Goal: Information Seeking & Learning: Learn about a topic

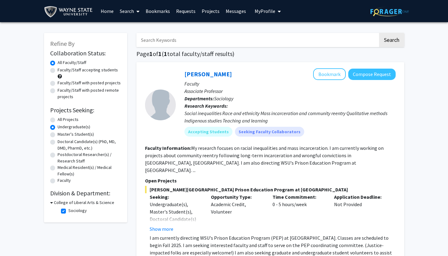
click at [209, 186] on span "[PERSON_NAME][GEOGRAPHIC_DATA] Prison Education Program at [GEOGRAPHIC_DATA]" at bounding box center [270, 189] width 251 height 7
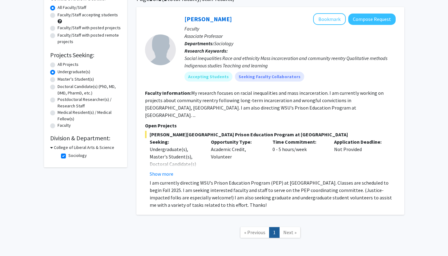
scroll to position [75, 0]
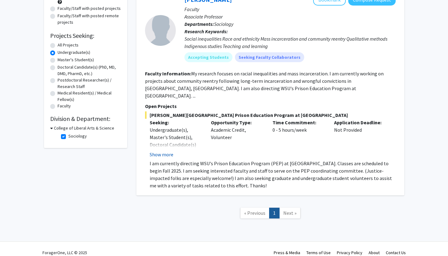
click at [166, 151] on button "Show more" at bounding box center [162, 154] width 24 height 7
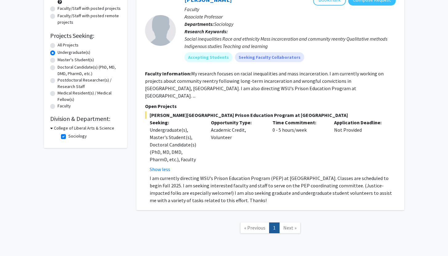
click at [235, 156] on div "Opportunity Type: Academic Credit, Volunteer" at bounding box center [237, 146] width 62 height 54
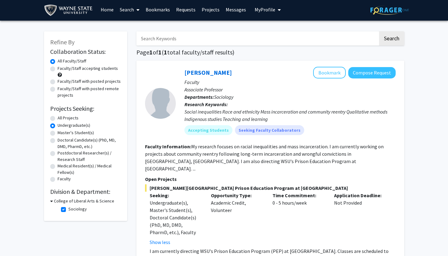
scroll to position [0, 0]
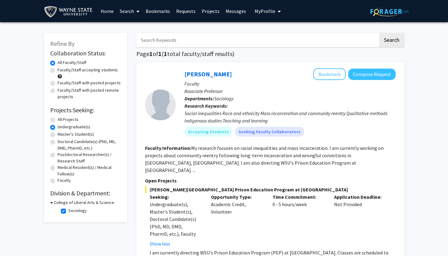
click at [184, 38] on input "Search Keywords" at bounding box center [257, 40] width 242 height 14
type input "pre-med"
click at [379, 33] on button "Search" at bounding box center [391, 40] width 25 height 14
radio input "true"
checkbox input "false"
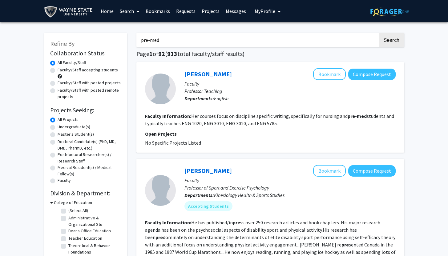
click at [395, 141] on fg-project-list "No Specific Projects Listed" at bounding box center [270, 142] width 251 height 7
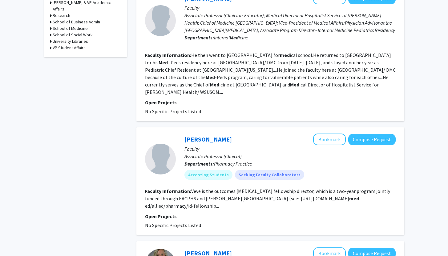
scroll to position [320, 0]
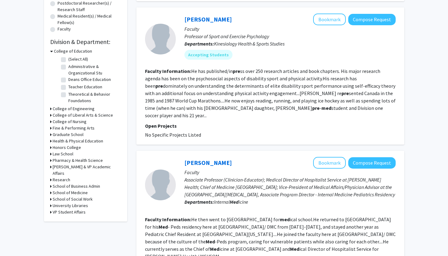
scroll to position [0, 0]
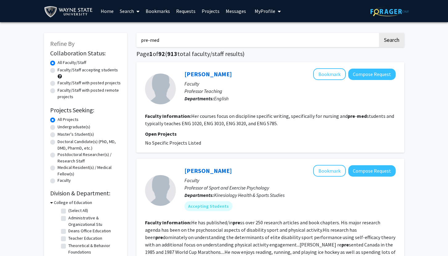
drag, startPoint x: 452, startPoint y: 127, endPoint x: 452, endPoint y: 3, distance: 123.8
click at [448, 3] on html "Skip navigation Home Search Bookmarks Requests Projects Messages My Profile [PE…" at bounding box center [224, 128] width 448 height 256
click at [154, 38] on input "pre-med" at bounding box center [257, 40] width 242 height 14
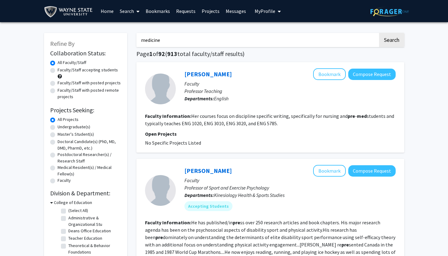
type input "medicine"
click at [58, 125] on label "Undergraduate(s)" at bounding box center [74, 127] width 33 height 6
click at [58, 125] on input "Undergraduate(s)" at bounding box center [60, 126] width 4 height 4
radio input "true"
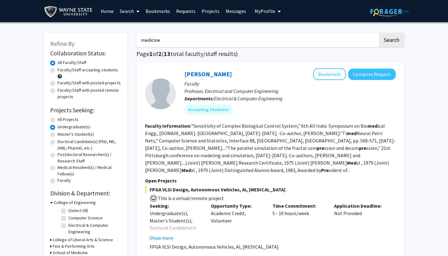
click at [58, 72] on label "Faculty/Staff accepting students" at bounding box center [88, 70] width 60 height 6
click at [58, 71] on input "Faculty/Staff accepting students" at bounding box center [60, 69] width 4 height 4
radio input "true"
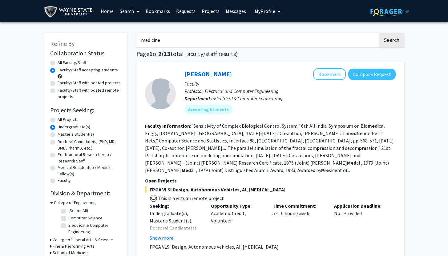
click at [391, 163] on section "Faculty Information: "Sensitivity of Complex Biological Control System," 6th Al…" at bounding box center [270, 148] width 251 height 52
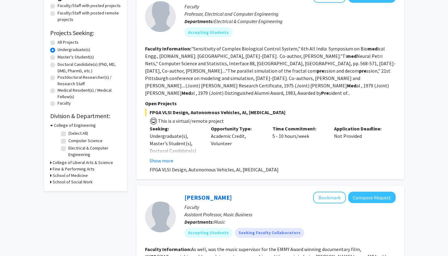
scroll to position [86, 0]
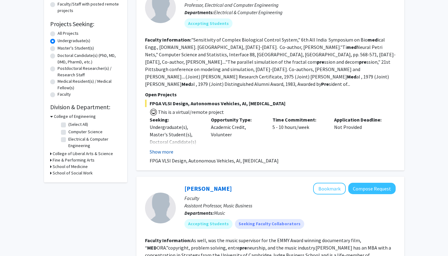
click at [155, 148] on button "Show more" at bounding box center [162, 151] width 24 height 7
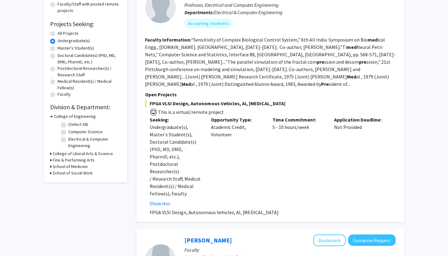
click at [274, 146] on div "Time Commitment: 5 - 10 hours/week" at bounding box center [299, 161] width 62 height 91
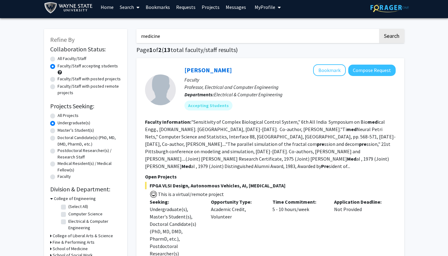
scroll to position [0, 0]
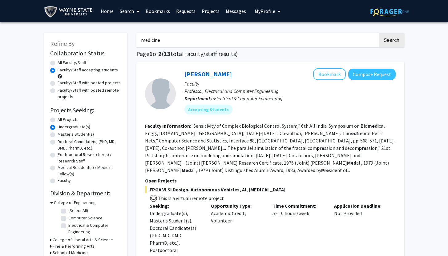
click at [146, 42] on input "medicine" at bounding box center [257, 40] width 242 height 14
type input "[PERSON_NAME]"
click at [379, 33] on button "Search" at bounding box center [391, 40] width 25 height 14
radio input "true"
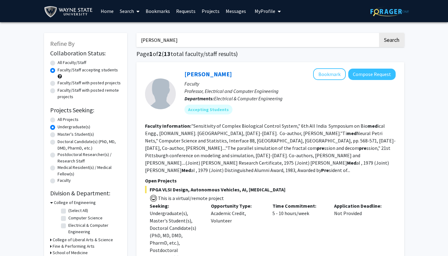
radio input "true"
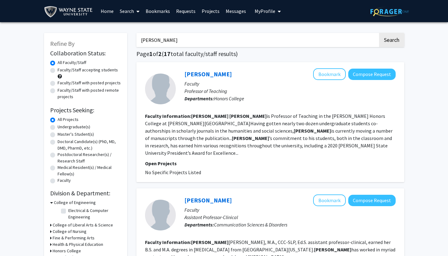
click at [239, 169] on fg-project-list "No Specific Projects Listed" at bounding box center [270, 172] width 251 height 7
radio input "false"
radio input "true"
radio input "false"
radio input "true"
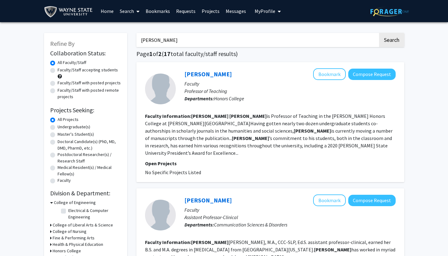
type input "pre-med"
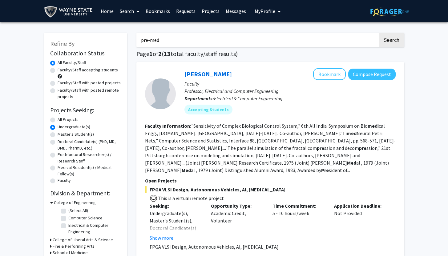
radio input "false"
radio input "true"
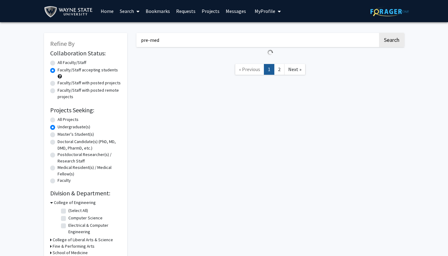
radio input "true"
type input "[PERSON_NAME]"
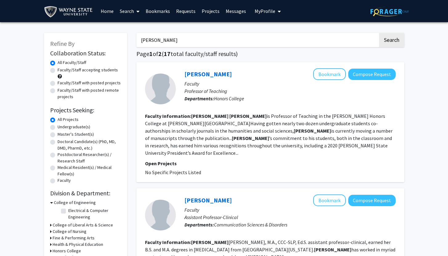
radio input "false"
radio input "true"
radio input "false"
radio input "true"
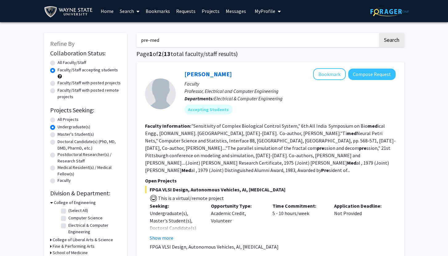
click at [168, 41] on input "pre-med" at bounding box center [257, 40] width 242 height 14
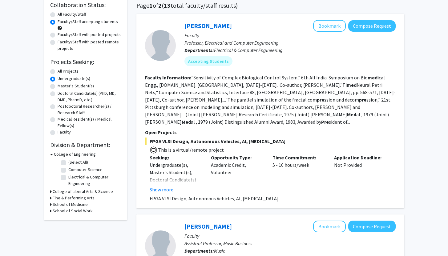
scroll to position [50, 0]
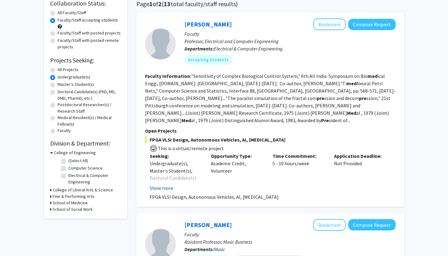
click at [164, 184] on button "Show more" at bounding box center [162, 187] width 24 height 7
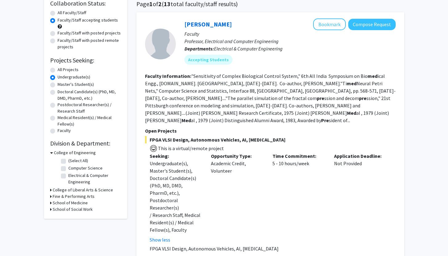
click at [277, 180] on div "Time Commitment: 5 - 10 hours/week" at bounding box center [299, 197] width 62 height 91
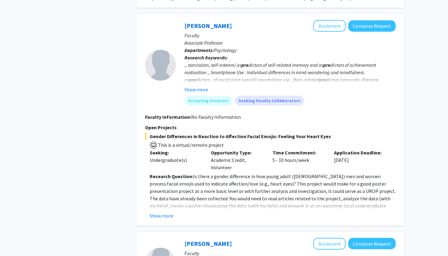
scroll to position [481, 0]
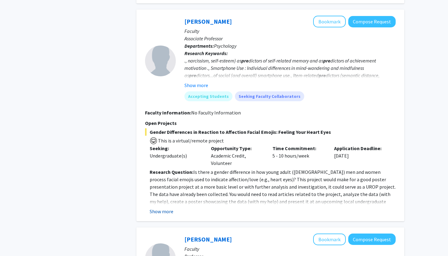
click at [168, 208] on button "Show more" at bounding box center [162, 211] width 24 height 7
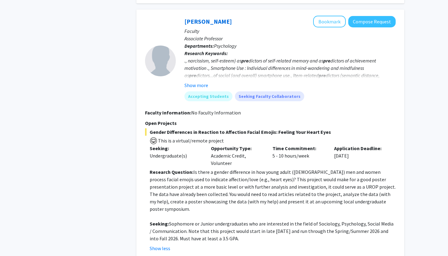
click at [213, 186] on p "Research Question: Is there a gender difference in how young adult ([DEMOGRAPHI…" at bounding box center [273, 190] width 246 height 44
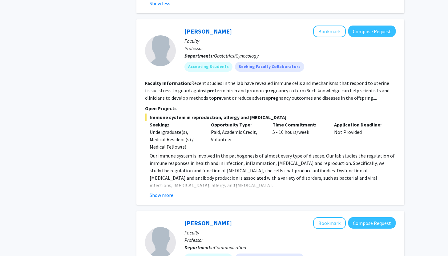
scroll to position [727, 0]
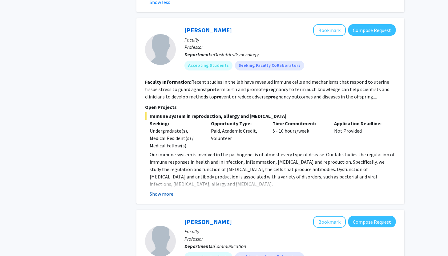
click at [157, 190] on button "Show more" at bounding box center [162, 193] width 24 height 7
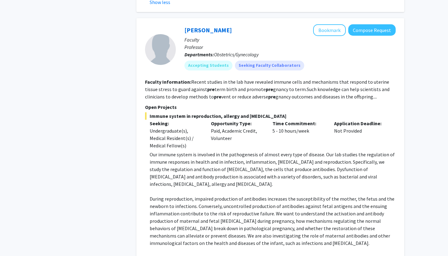
click at [255, 164] on p "Our immune system is involved in the pathogenesis of almost every type of disea…" at bounding box center [273, 169] width 246 height 37
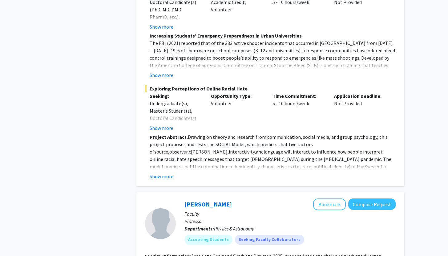
scroll to position [1257, 0]
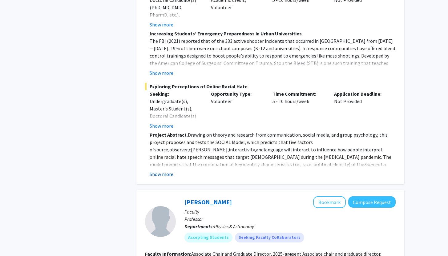
click at [168, 171] on button "Show more" at bounding box center [162, 174] width 24 height 7
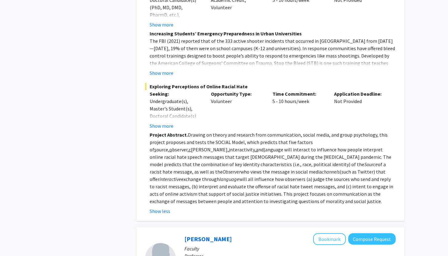
click at [214, 141] on p "Project Abstract. Drawing on theory and research from communication, social med…" at bounding box center [273, 168] width 246 height 74
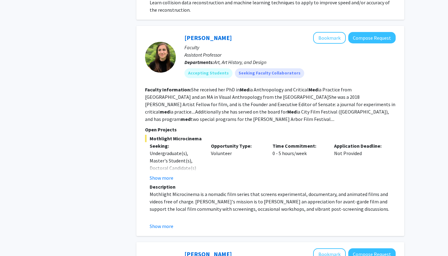
scroll to position [1664, 0]
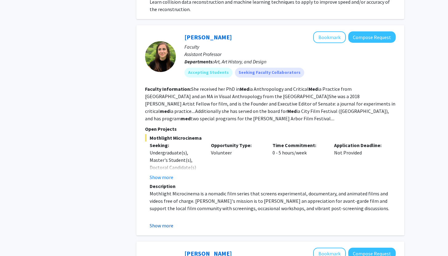
click at [166, 222] on button "Show more" at bounding box center [162, 225] width 24 height 7
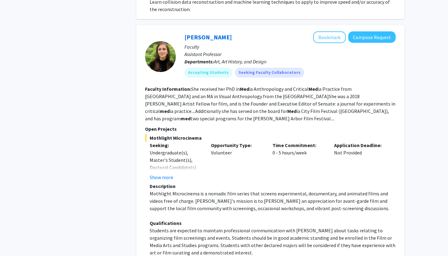
click at [217, 190] on p "Mothlight Microcinema is a nomadic film series that screens experimental, docum…" at bounding box center [273, 201] width 246 height 22
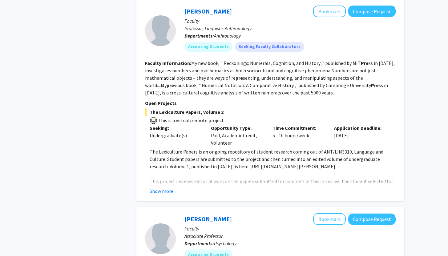
scroll to position [2045, 0]
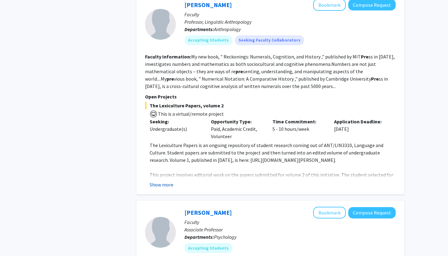
click at [165, 181] on button "Show more" at bounding box center [162, 184] width 24 height 7
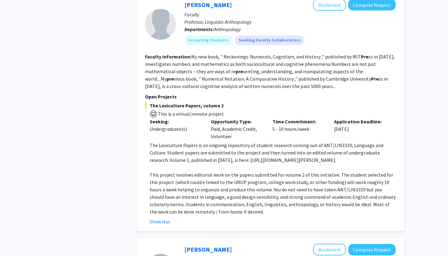
click at [219, 164] on p at bounding box center [273, 167] width 246 height 7
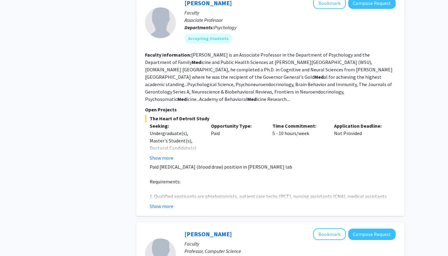
scroll to position [2316, 0]
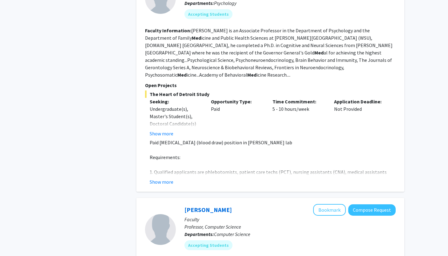
click at [173, 178] on div "Show more" at bounding box center [273, 181] width 246 height 7
click at [167, 178] on button "Show more" at bounding box center [162, 181] width 24 height 7
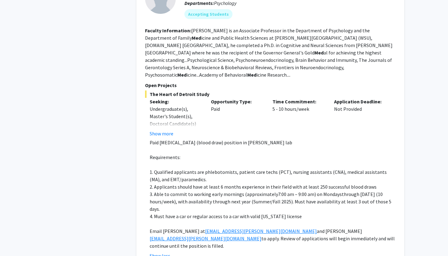
click at [212, 161] on p at bounding box center [273, 164] width 246 height 7
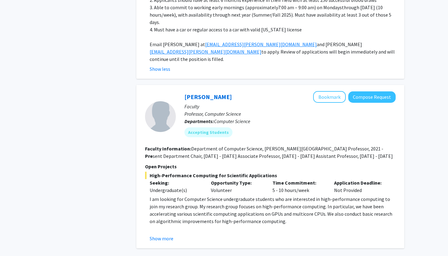
scroll to position [2505, 0]
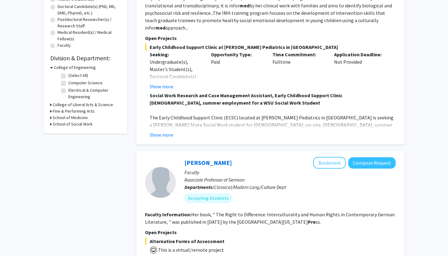
scroll to position [136, 0]
click at [160, 131] on button "Show more" at bounding box center [162, 134] width 24 height 7
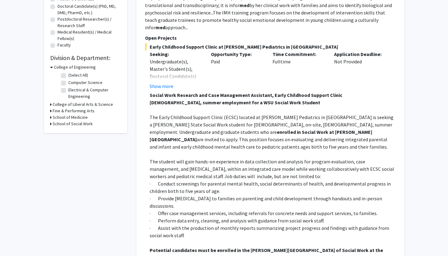
click at [228, 136] on span "are invited to apply. This position focuses on evaluating and delivering integr…" at bounding box center [269, 143] width 238 height 14
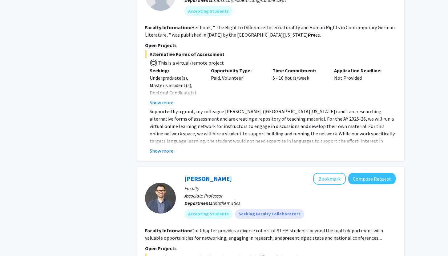
scroll to position [493, 0]
click at [167, 147] on button "Show more" at bounding box center [162, 150] width 24 height 7
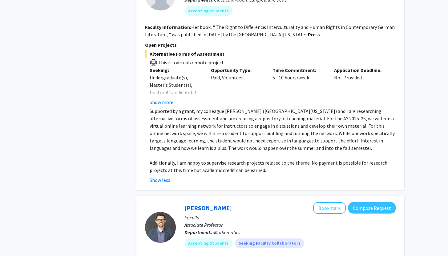
click at [224, 116] on p "Supported by a grant, my colleague [PERSON_NAME] ([GEOGRAPHIC_DATA][US_STATE]) …" at bounding box center [273, 129] width 246 height 44
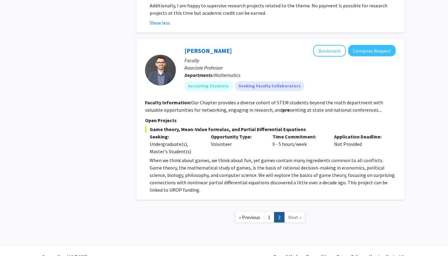
scroll to position [654, 0]
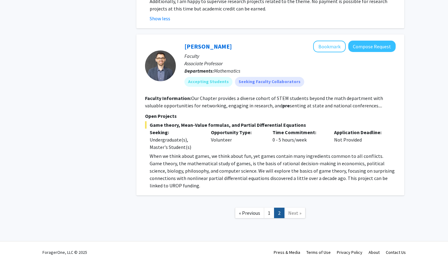
click at [279, 178] on p "When we think about games, we think about fun, yet games contain many ingredien…" at bounding box center [273, 170] width 246 height 37
click at [271, 208] on link "1" at bounding box center [269, 213] width 10 height 11
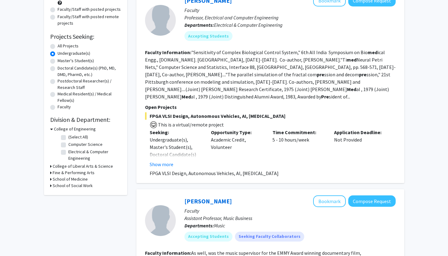
scroll to position [74, 0]
click at [160, 160] on button "Show more" at bounding box center [162, 163] width 24 height 7
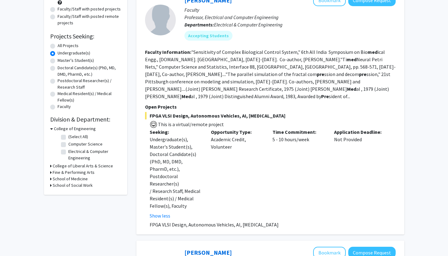
click at [220, 148] on div "Opportunity Type: Academic Credit, Volunteer" at bounding box center [237, 173] width 62 height 91
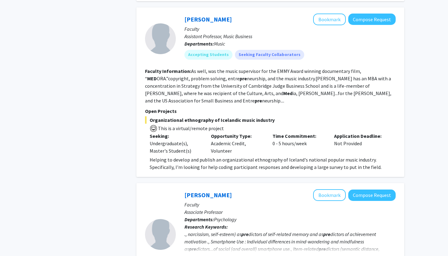
scroll to position [308, 0]
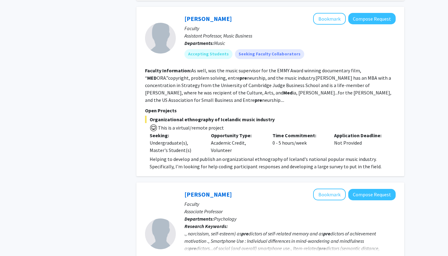
click at [291, 86] on section "Faculty Information: As well, was the music supervisor for the EMMY Award winni…" at bounding box center [270, 85] width 251 height 37
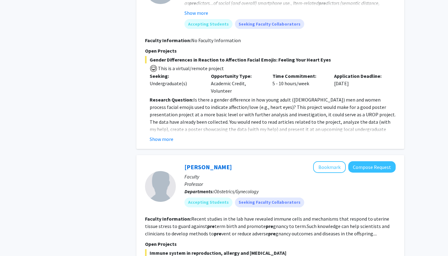
scroll to position [554, 0]
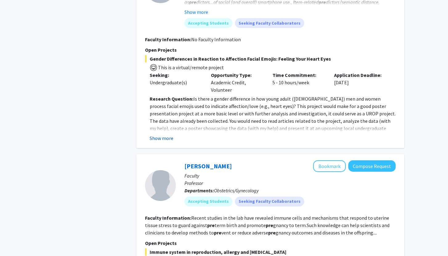
click at [166, 135] on button "Show more" at bounding box center [162, 138] width 24 height 7
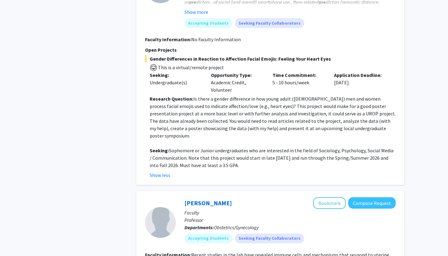
click at [226, 140] on p at bounding box center [273, 143] width 246 height 7
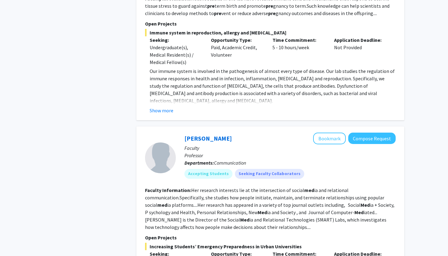
scroll to position [813, 0]
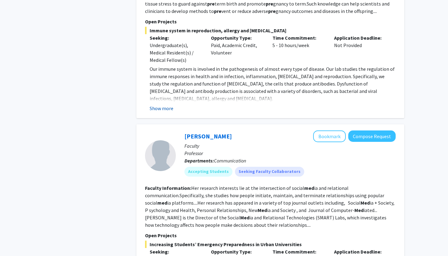
click at [164, 105] on button "Show more" at bounding box center [162, 108] width 24 height 7
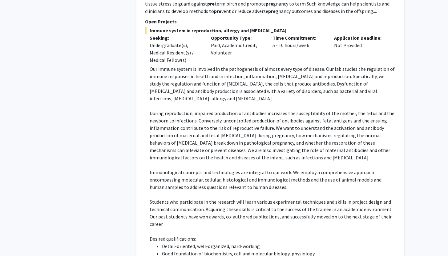
click at [224, 102] on p at bounding box center [273, 105] width 246 height 7
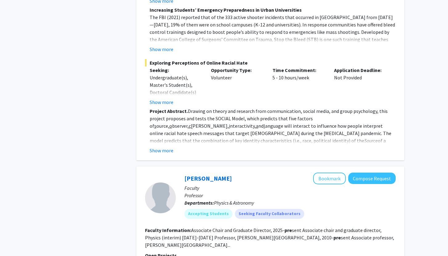
scroll to position [1281, 0]
click at [161, 147] on button "Show more" at bounding box center [162, 150] width 24 height 7
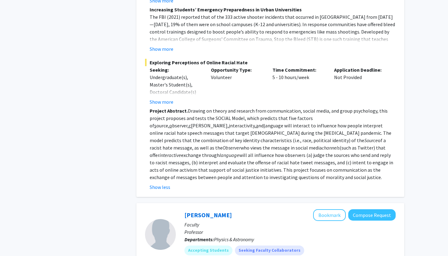
click at [217, 114] on p "Project Abstract. Drawing on theory and research from communication, social med…" at bounding box center [273, 144] width 246 height 74
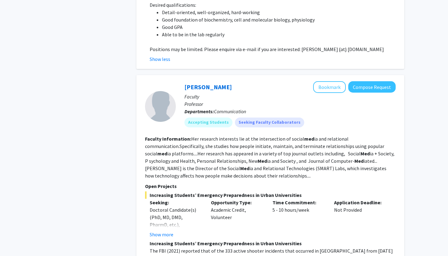
scroll to position [1035, 0]
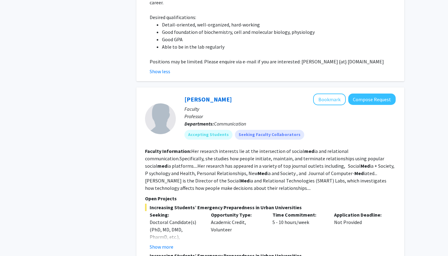
click at [324, 94] on button "Bookmark" at bounding box center [329, 100] width 33 height 12
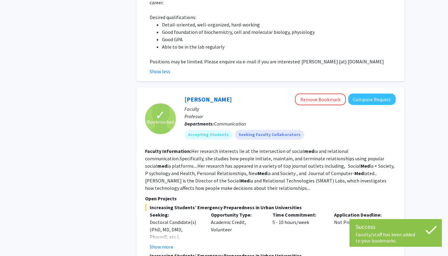
click at [304, 148] on fg-read-more "Her research interests lie at the intersection of social med ia and relational …" at bounding box center [269, 169] width 249 height 43
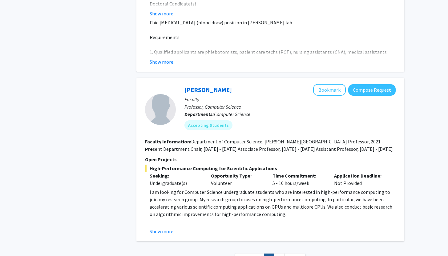
scroll to position [2276, 0]
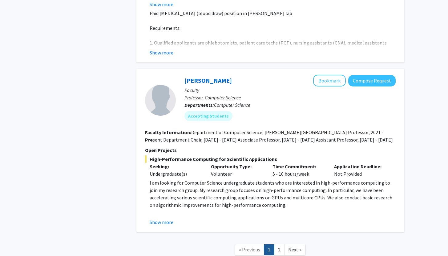
click at [302, 219] on div "Show more" at bounding box center [273, 222] width 246 height 7
click at [293, 247] on span "Next »" at bounding box center [294, 250] width 13 height 6
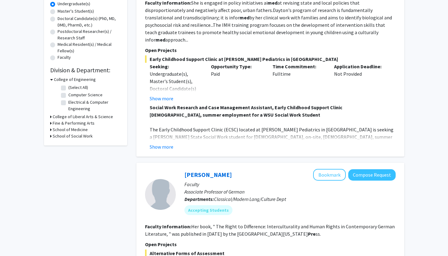
scroll to position [136, 0]
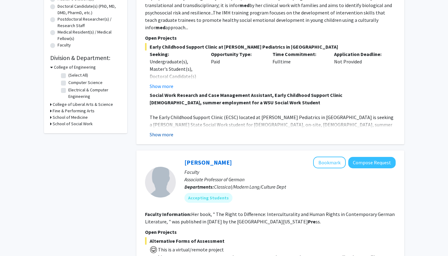
click at [168, 131] on button "Show more" at bounding box center [162, 134] width 24 height 7
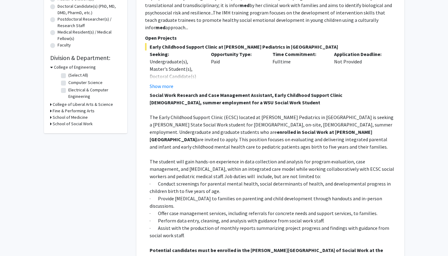
click at [234, 119] on span "The Early Childhood Support Clinic (ECSC) located at [PERSON_NAME] Pediatrics i…" at bounding box center [272, 124] width 244 height 21
click at [254, 159] on span "The student will gain hands-on experience in data collection and analysis for p…" at bounding box center [272, 169] width 245 height 21
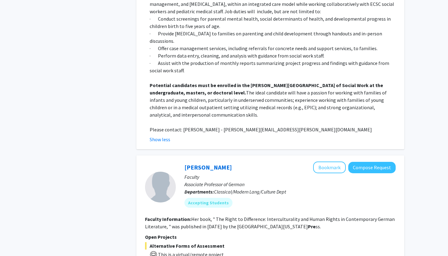
scroll to position [0, 0]
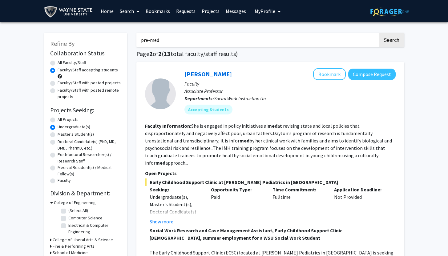
drag, startPoint x: 452, startPoint y: 198, endPoint x: 452, endPoint y: -21, distance: 219.0
click at [448, 0] on html "Skip navigation Home Search Bookmarks Requests Projects Messages My Profile [PE…" at bounding box center [224, 128] width 448 height 256
click at [155, 38] on input "pre-med" at bounding box center [257, 40] width 242 height 14
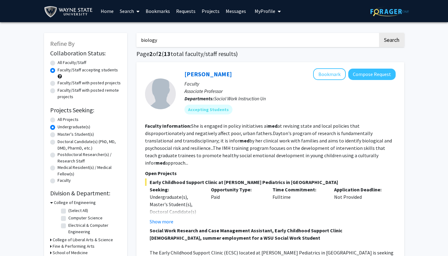
type input "biology"
click at [379, 33] on button "Search" at bounding box center [391, 40] width 25 height 14
radio input "true"
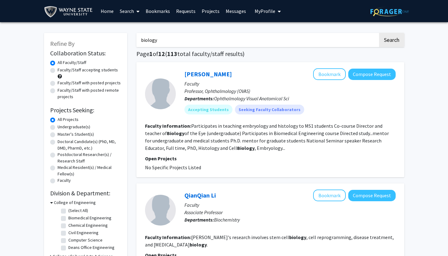
click at [59, 127] on label "Undergraduate(s)" at bounding box center [74, 127] width 33 height 6
click at [59, 127] on input "Undergraduate(s)" at bounding box center [60, 126] width 4 height 4
radio input "true"
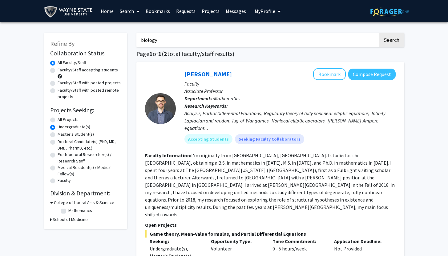
click at [58, 71] on label "Faculty/Staff accepting students" at bounding box center [88, 70] width 60 height 6
click at [58, 71] on input "Faculty/Staff accepting students" at bounding box center [60, 69] width 4 height 4
radio input "true"
click at [223, 172] on fg-read-more "I'm originally from [GEOGRAPHIC_DATA], [GEOGRAPHIC_DATA]. I studied at the [GEO…" at bounding box center [270, 184] width 250 height 65
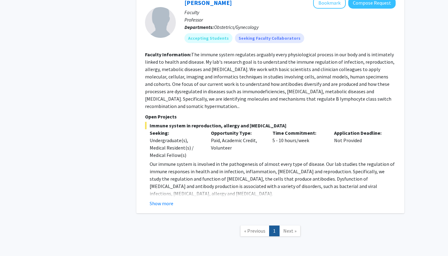
scroll to position [323, 0]
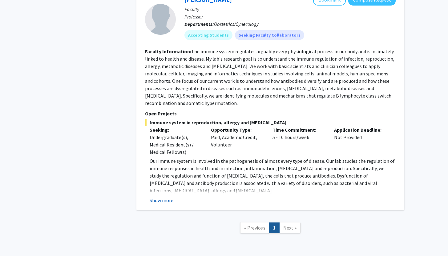
click at [164, 197] on button "Show more" at bounding box center [162, 200] width 24 height 7
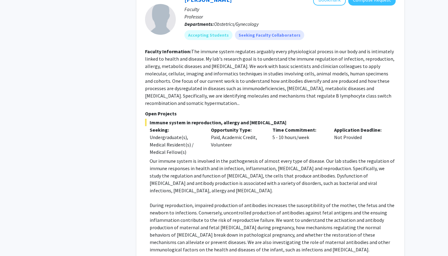
click at [216, 163] on span "Our immune system is involved in the pathogenesis of almost every type of disea…" at bounding box center [272, 176] width 245 height 36
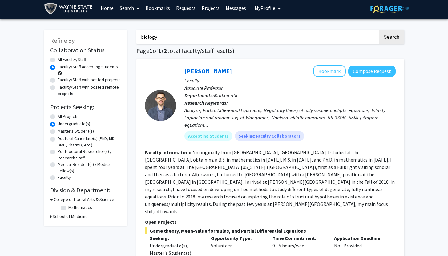
scroll to position [0, 0]
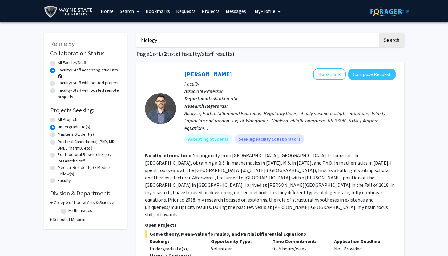
click at [171, 41] on input "biology" at bounding box center [257, 40] width 242 height 14
type input "bio"
click at [379, 33] on button "Search" at bounding box center [391, 40] width 25 height 14
radio input "true"
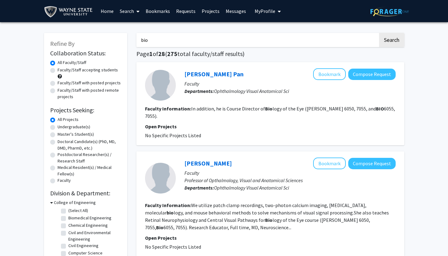
click at [58, 70] on label "Faculty/Staff accepting students" at bounding box center [88, 70] width 60 height 6
click at [58, 70] on input "Faculty/Staff accepting students" at bounding box center [60, 69] width 4 height 4
radio input "true"
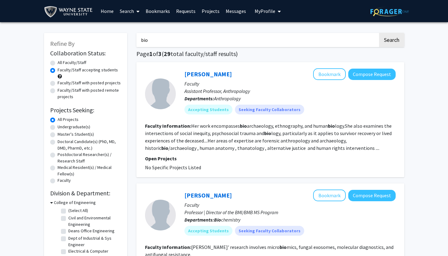
click at [58, 128] on label "Undergraduate(s)" at bounding box center [74, 127] width 33 height 6
click at [58, 128] on input "Undergraduate(s)" at bounding box center [60, 126] width 4 height 4
radio input "true"
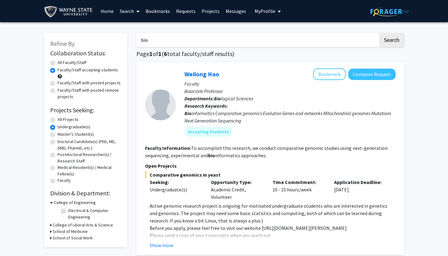
click at [229, 160] on fg-search-faculty "Weilong Hao Bookmark Compose Request Faculty Associate Professor Departments: B…" at bounding box center [270, 158] width 251 height 181
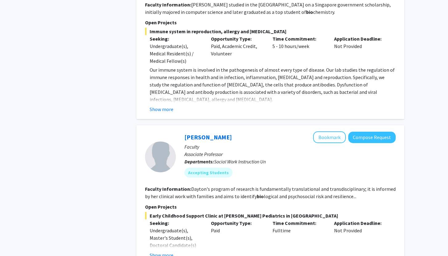
scroll to position [554, 0]
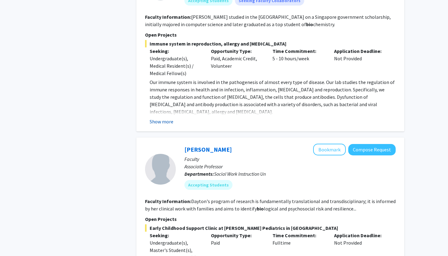
click at [161, 119] on button "Show more" at bounding box center [162, 121] width 24 height 7
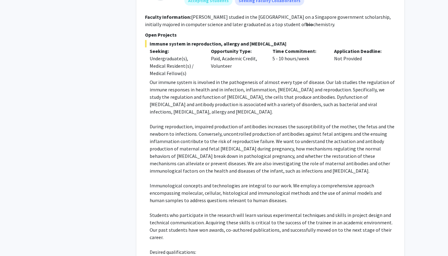
click at [234, 126] on span "During reproduction, impaired production of antibodies increases the susceptibi…" at bounding box center [272, 148] width 245 height 51
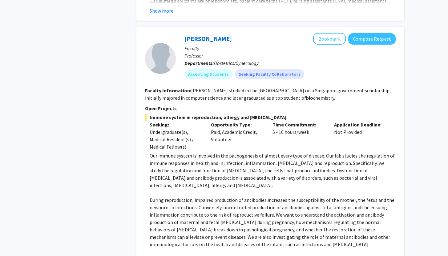
scroll to position [480, 0]
click at [335, 41] on button "Bookmark" at bounding box center [329, 39] width 33 height 12
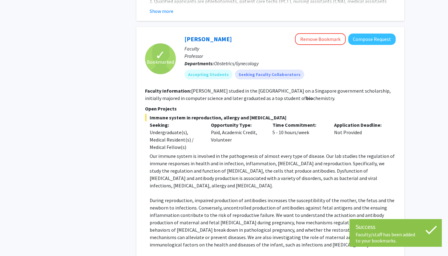
click at [308, 144] on div "Time Commitment: 5 - 10 hours/week" at bounding box center [299, 136] width 62 height 30
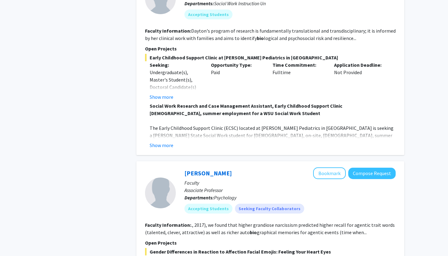
scroll to position [912, 0]
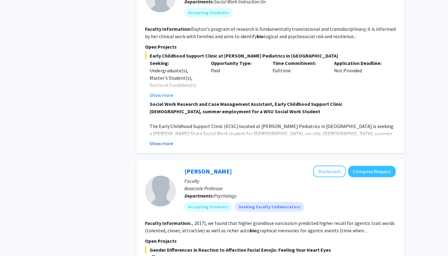
click at [172, 140] on button "Show more" at bounding box center [162, 143] width 24 height 7
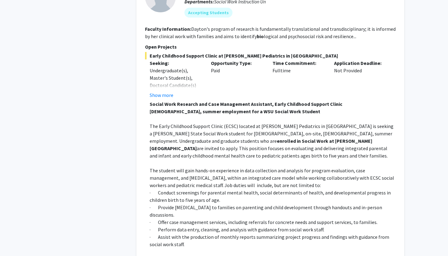
click at [237, 123] on p "The Early Childhood Support Clinic (ECSC) located at [PERSON_NAME] Pediatrics i…" at bounding box center [273, 141] width 246 height 37
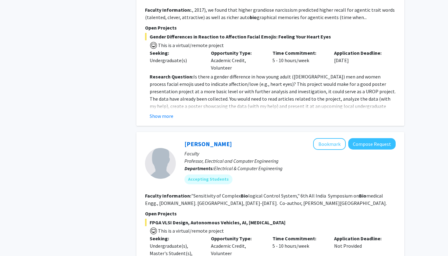
scroll to position [1293, 0]
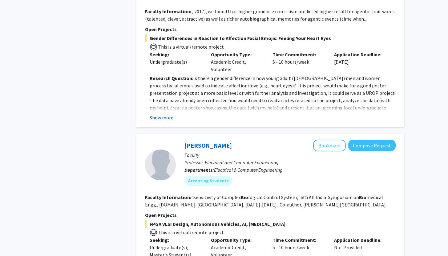
click at [165, 114] on button "Show more" at bounding box center [162, 117] width 24 height 7
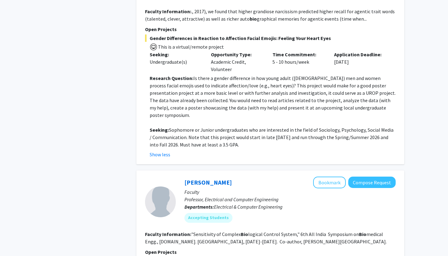
click at [206, 119] on p at bounding box center [273, 122] width 246 height 7
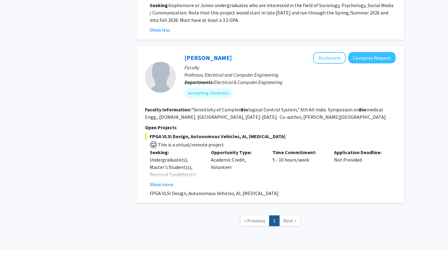
scroll to position [1418, 0]
click at [401, 158] on div "[PERSON_NAME] Bookmark Compose Request Faculty Professor, Electrical and Comput…" at bounding box center [270, 125] width 268 height 158
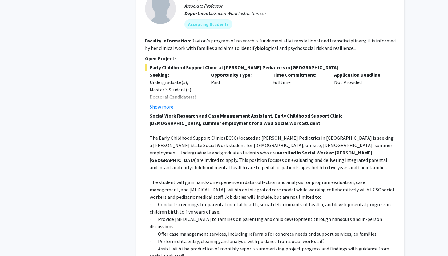
scroll to position [0, 0]
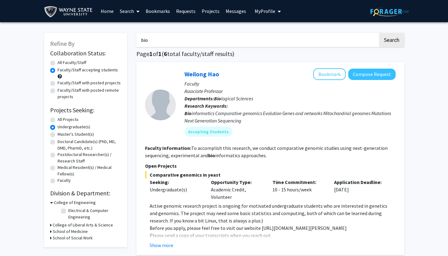
click at [291, 36] on input "bio" at bounding box center [257, 40] width 242 height 14
click at [282, 41] on input "bio" at bounding box center [257, 40] width 242 height 14
type input "b"
type input "neuroscience"
click at [379, 33] on button "Search" at bounding box center [391, 40] width 25 height 14
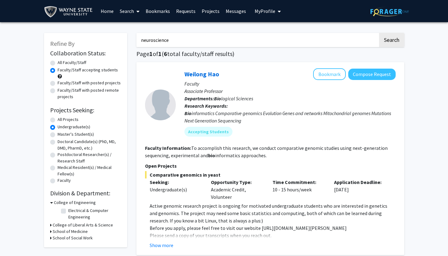
radio input "true"
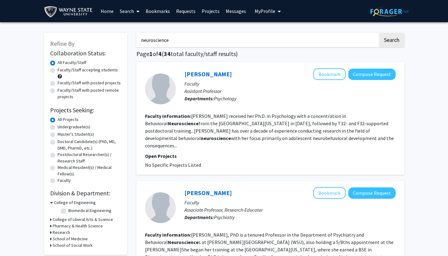
click at [58, 71] on label "Faculty/Staff accepting students" at bounding box center [88, 70] width 60 height 6
click at [58, 71] on input "Faculty/Staff accepting students" at bounding box center [60, 69] width 4 height 4
radio input "true"
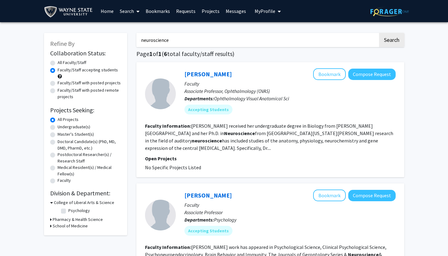
click at [67, 126] on label "Undergraduate(s)" at bounding box center [74, 127] width 33 height 6
click at [62, 126] on input "Undergraduate(s)" at bounding box center [60, 126] width 4 height 4
radio input "true"
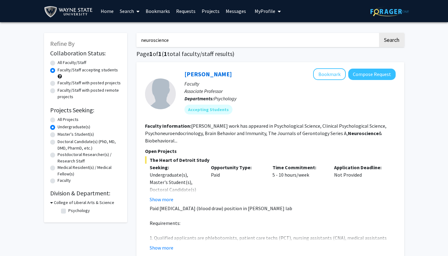
click at [200, 152] on p "Open Projects" at bounding box center [270, 151] width 251 height 7
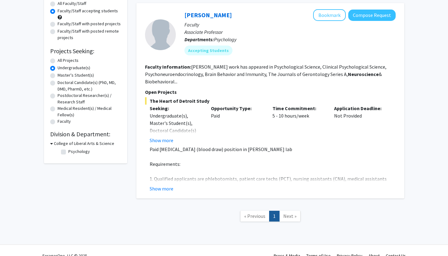
scroll to position [62, 0]
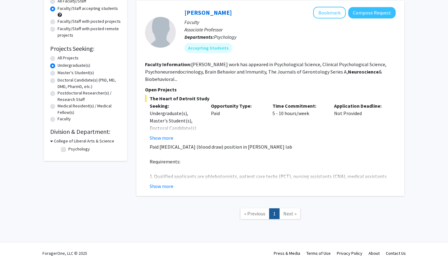
click at [171, 192] on div "[PERSON_NAME] Bookmark Compose Request Faculty Associate Professor Departments:…" at bounding box center [270, 99] width 268 height 196
click at [170, 188] on button "Show more" at bounding box center [162, 186] width 24 height 7
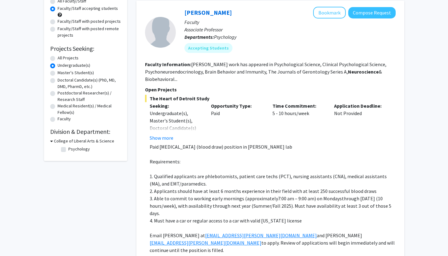
click at [229, 150] on p "Paid [MEDICAL_DATA] (blood draw) position in [PERSON_NAME] lab" at bounding box center [273, 146] width 246 height 7
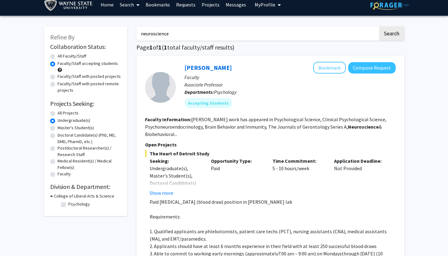
scroll to position [0, 0]
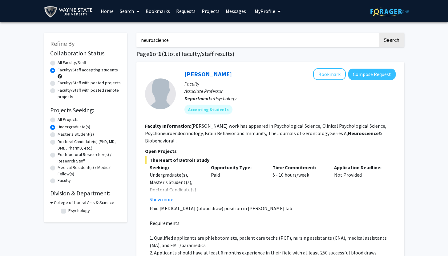
click at [163, 42] on input "neuroscience" at bounding box center [257, 40] width 242 height 14
type input "history"
click at [379, 33] on button "Search" at bounding box center [391, 40] width 25 height 14
radio input "true"
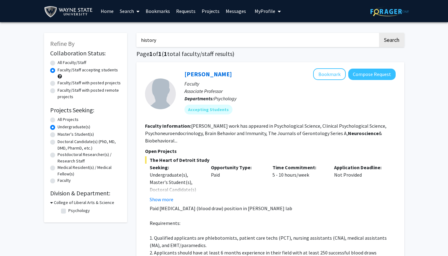
radio input "true"
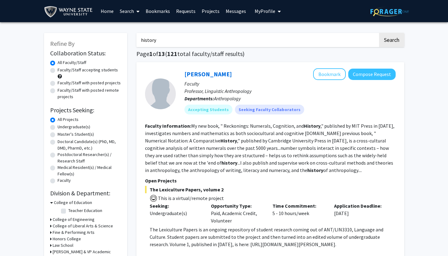
click at [78, 74] on div "Faculty/Staff accepting students" at bounding box center [85, 73] width 71 height 13
click at [68, 71] on label "Faculty/Staff accepting students" at bounding box center [88, 70] width 60 height 6
click at [62, 71] on input "Faculty/Staff accepting students" at bounding box center [60, 69] width 4 height 4
radio input "true"
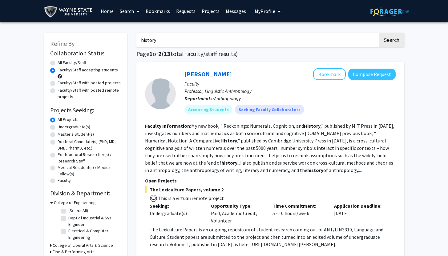
click at [72, 130] on label "Undergraduate(s)" at bounding box center [74, 127] width 33 height 6
click at [62, 128] on input "Undergraduate(s)" at bounding box center [60, 126] width 4 height 4
radio input "true"
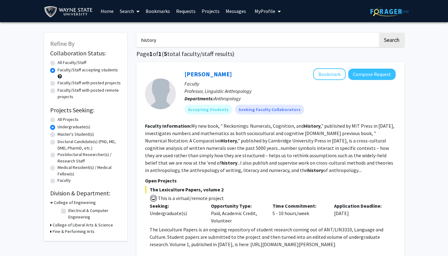
click at [227, 155] on fg-read-more "My new book, " Reckonings: Numerals, Cognition, and History ," published by MIT…" at bounding box center [269, 148] width 249 height 51
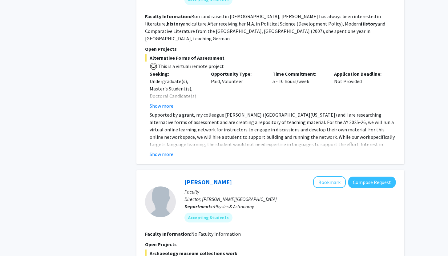
scroll to position [345, 0]
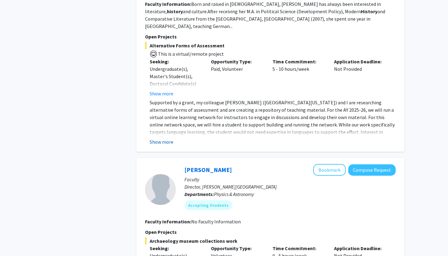
click at [164, 138] on button "Show more" at bounding box center [162, 141] width 24 height 7
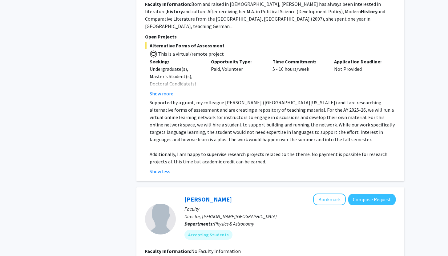
click at [225, 126] on p "Supported by a grant, my colleague [PERSON_NAME] ([GEOGRAPHIC_DATA][US_STATE]) …" at bounding box center [273, 121] width 246 height 44
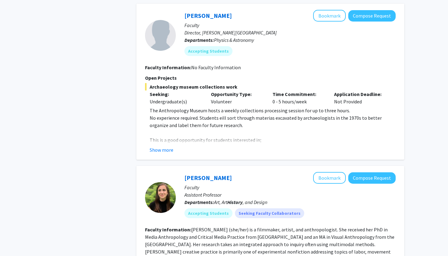
scroll to position [530, 0]
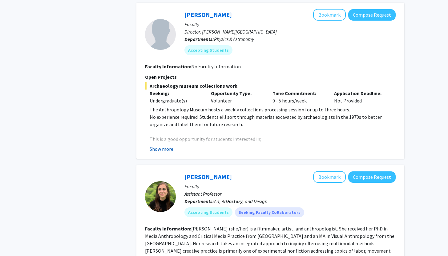
click at [164, 145] on button "Show more" at bounding box center [162, 148] width 24 height 7
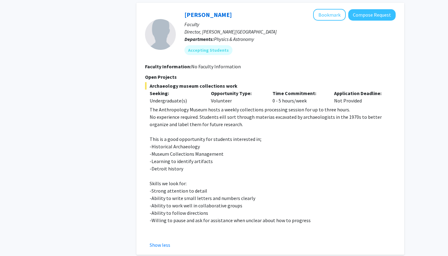
click at [229, 150] on p "-Museum Collections Management" at bounding box center [273, 153] width 246 height 7
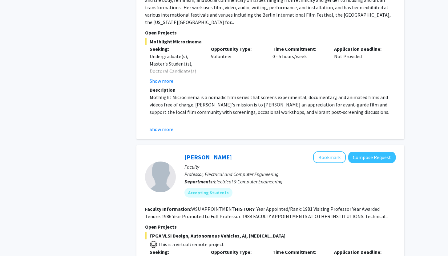
scroll to position [887, 0]
